Goal: Task Accomplishment & Management: Use online tool/utility

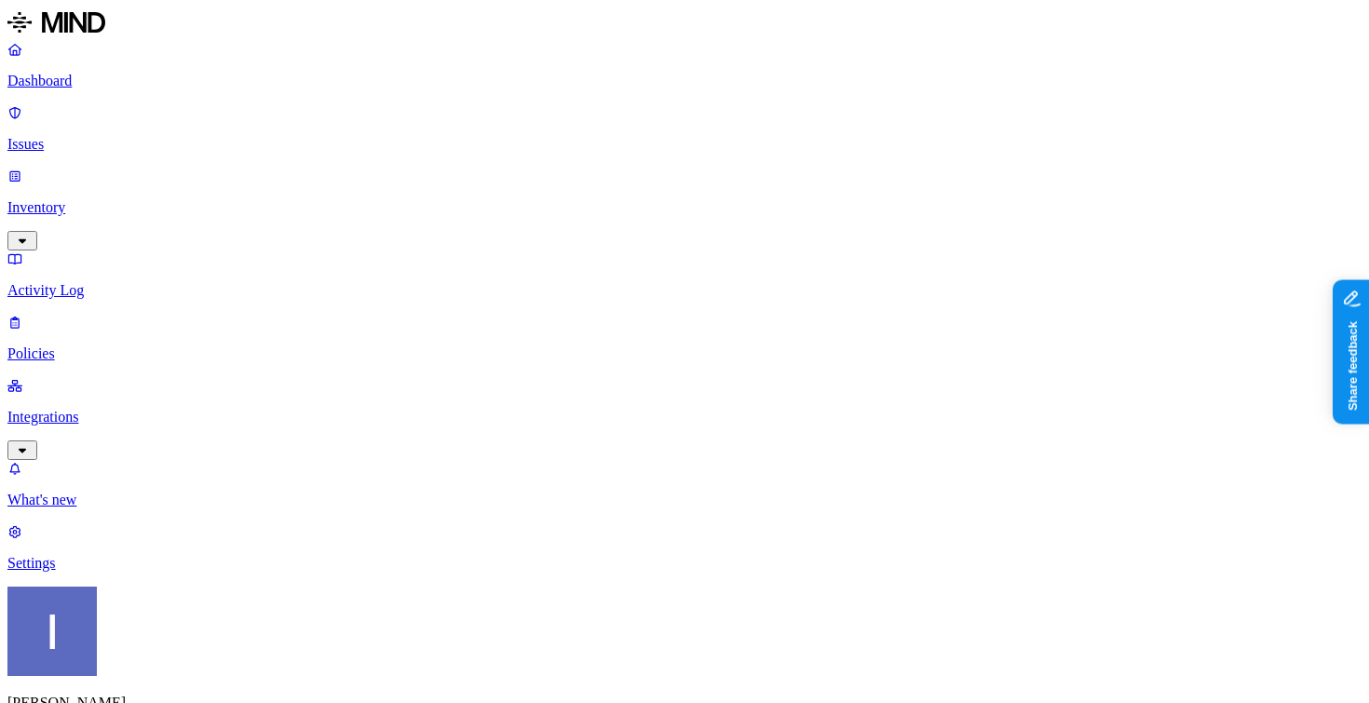
drag, startPoint x: 128, startPoint y: 251, endPoint x: 134, endPoint y: 292, distance: 41.5
click at [128, 409] on p "Integrations" at bounding box center [684, 417] width 1354 height 17
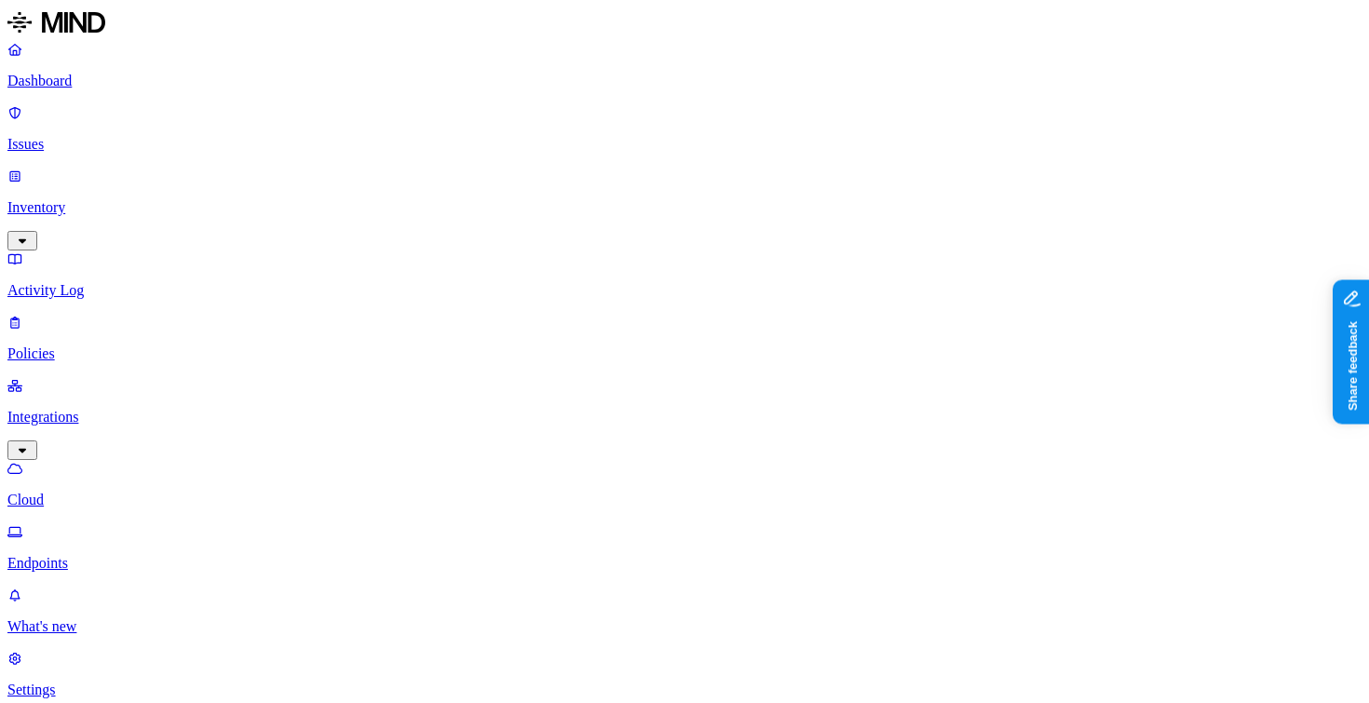
click at [182, 675] on html "Dashboard Issues Inventory Activity Log Policies Integrations Cloud Endpoints W…" at bounding box center [684, 500] width 1369 height 1001
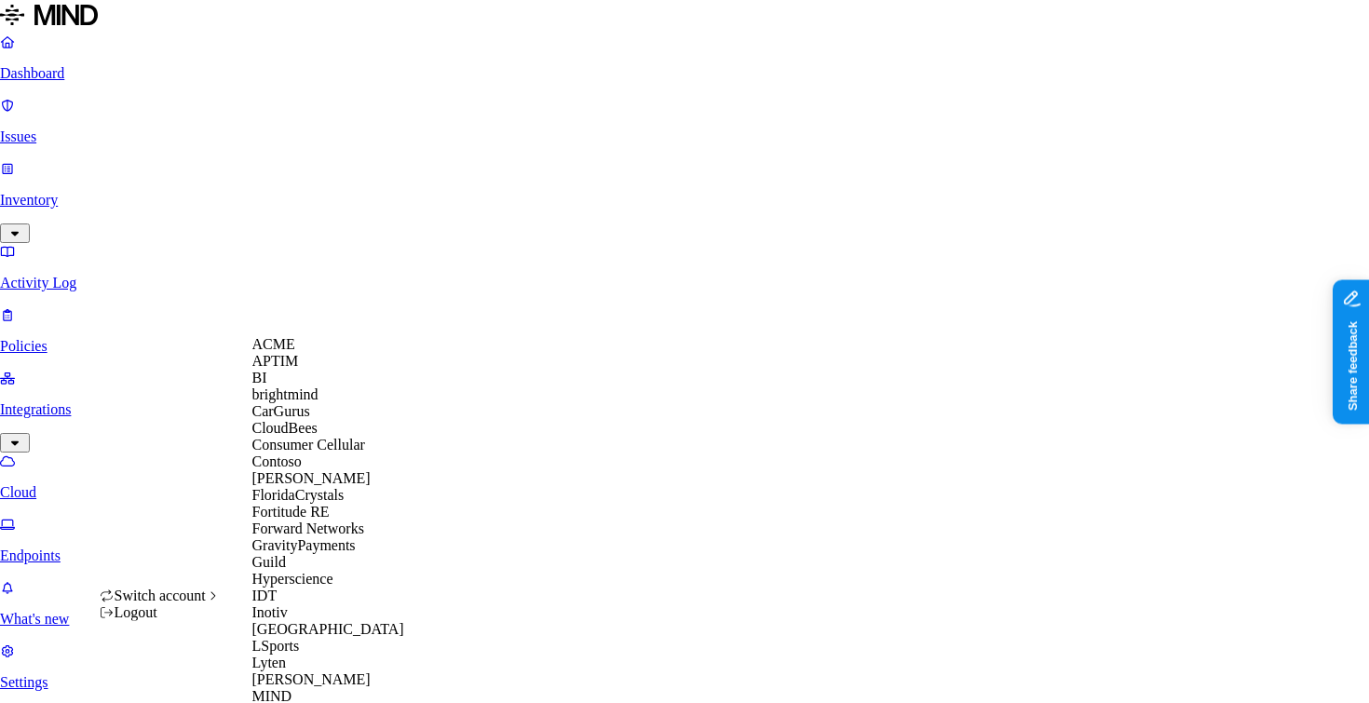
click at [345, 344] on div "ACME" at bounding box center [342, 344] width 181 height 17
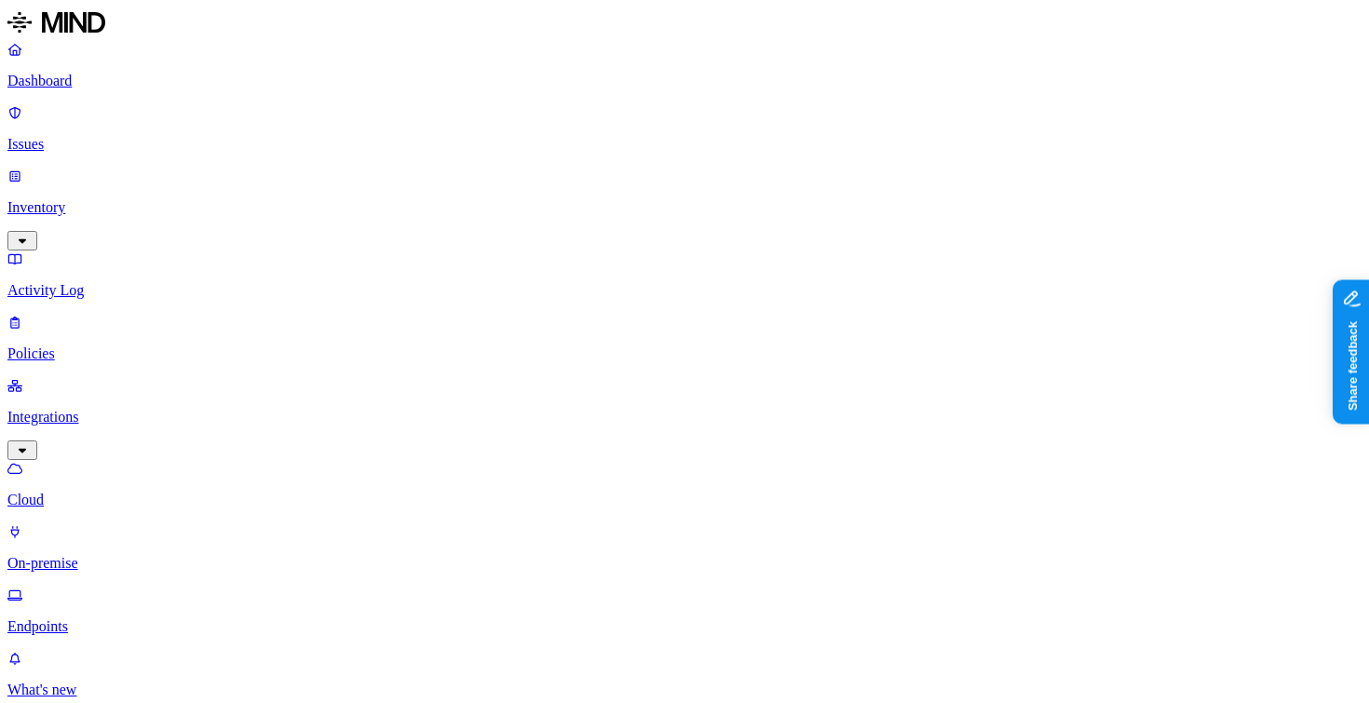
click at [115, 136] on p "Issues" at bounding box center [684, 144] width 1354 height 17
